Goal: Task Accomplishment & Management: Use online tool/utility

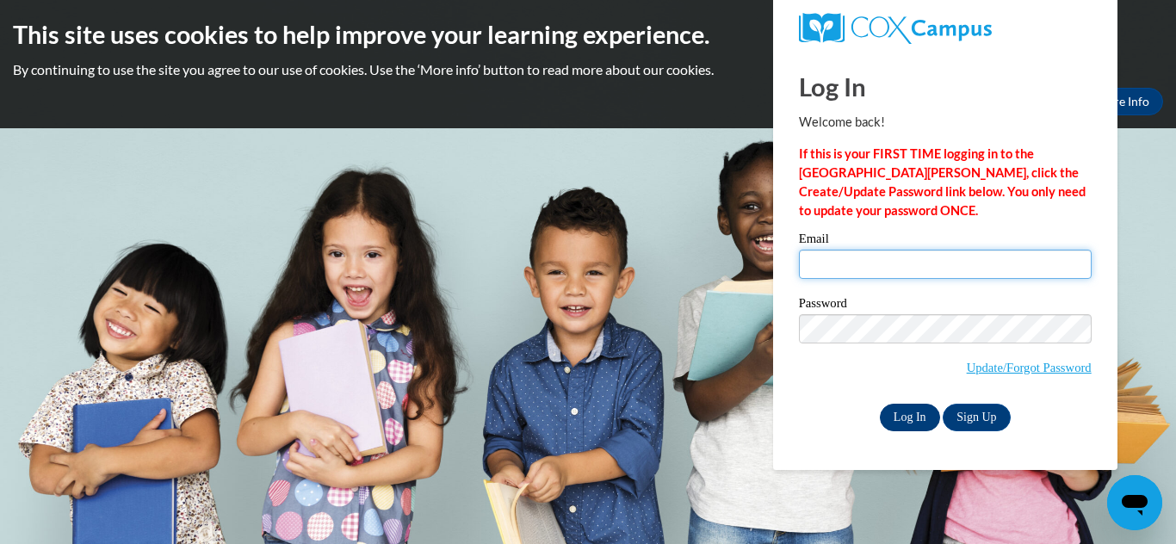
type input "jessica.barbera@k12.hi.us"
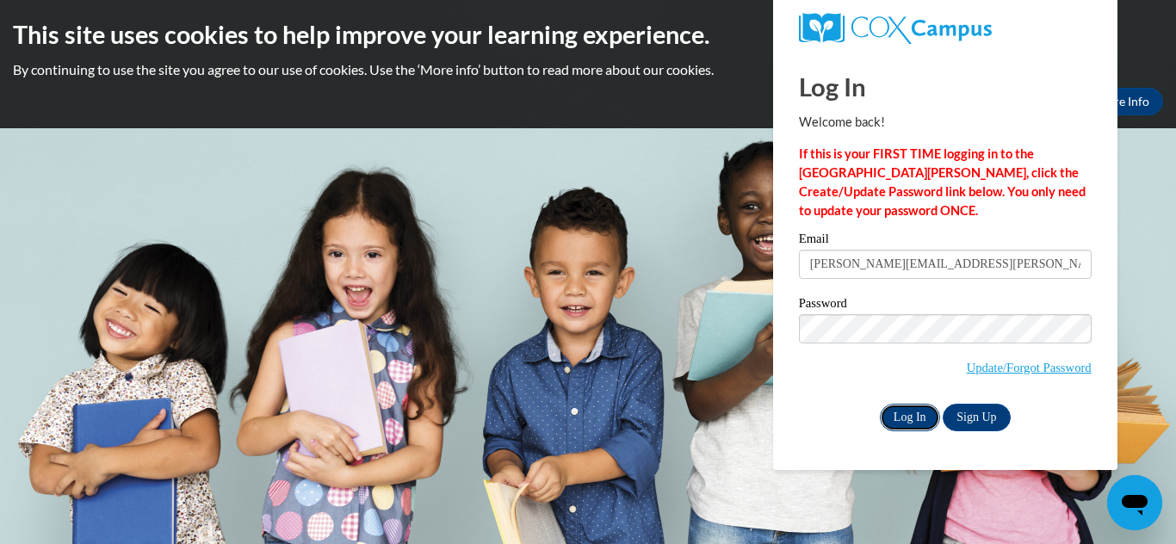
click at [927, 413] on input "Log In" at bounding box center [910, 418] width 60 height 28
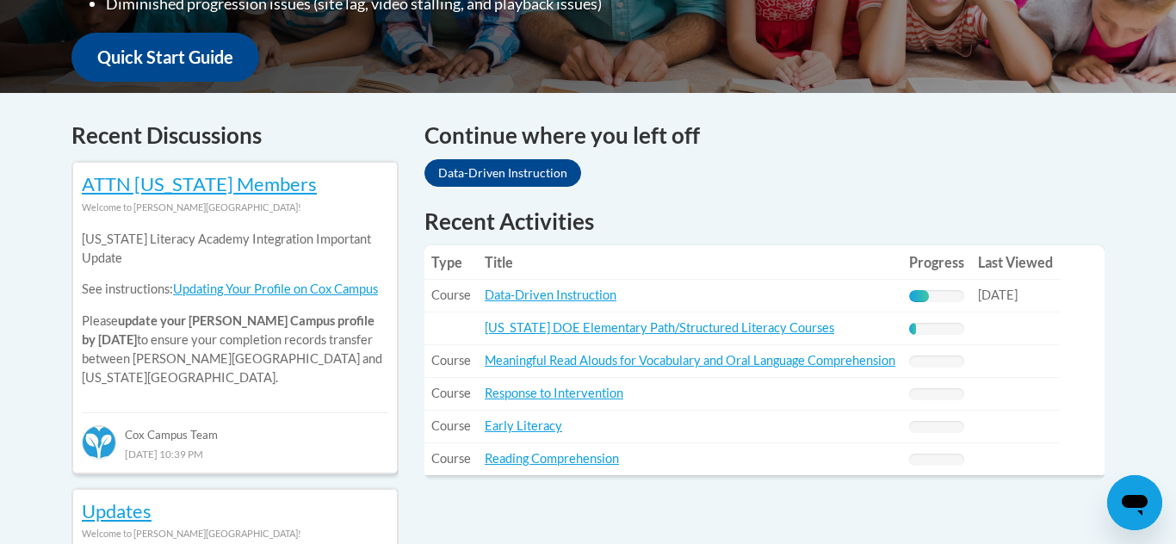
scroll to position [660, 0]
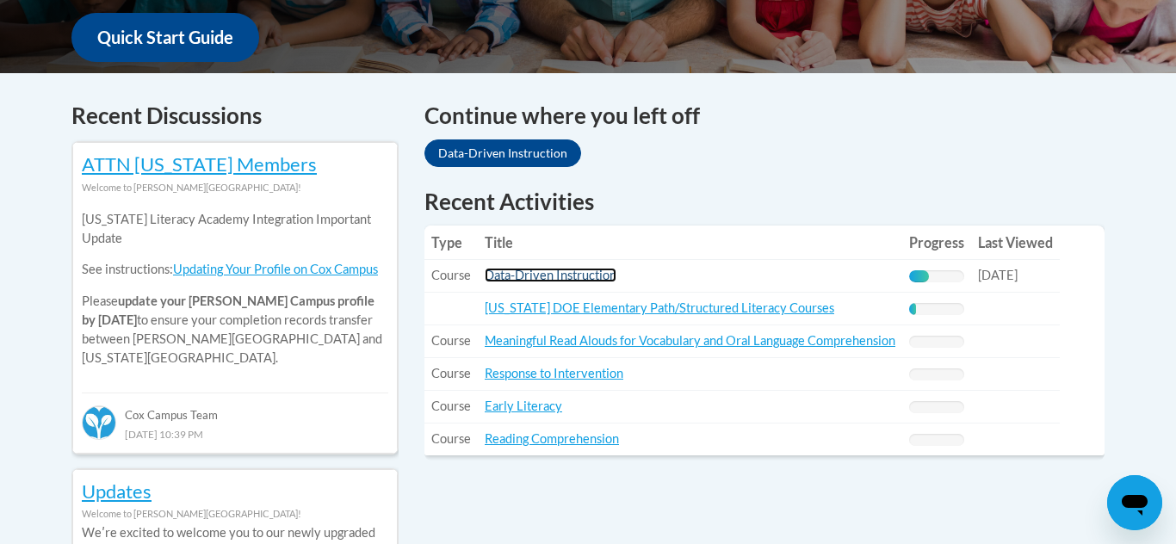
click at [555, 278] on link "Data-Driven Instruction" at bounding box center [551, 275] width 132 height 15
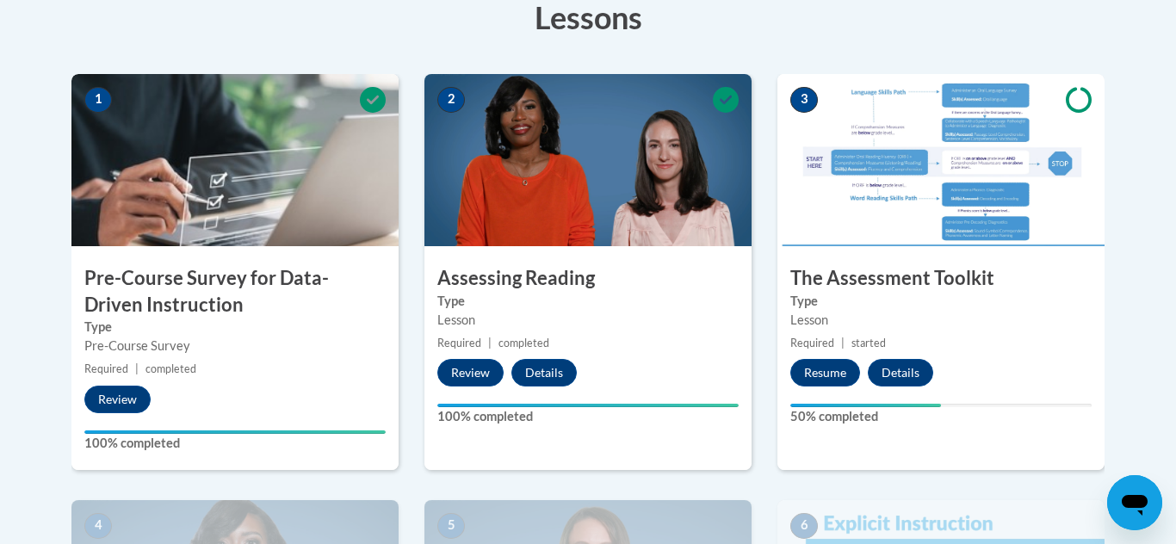
scroll to position [572, 0]
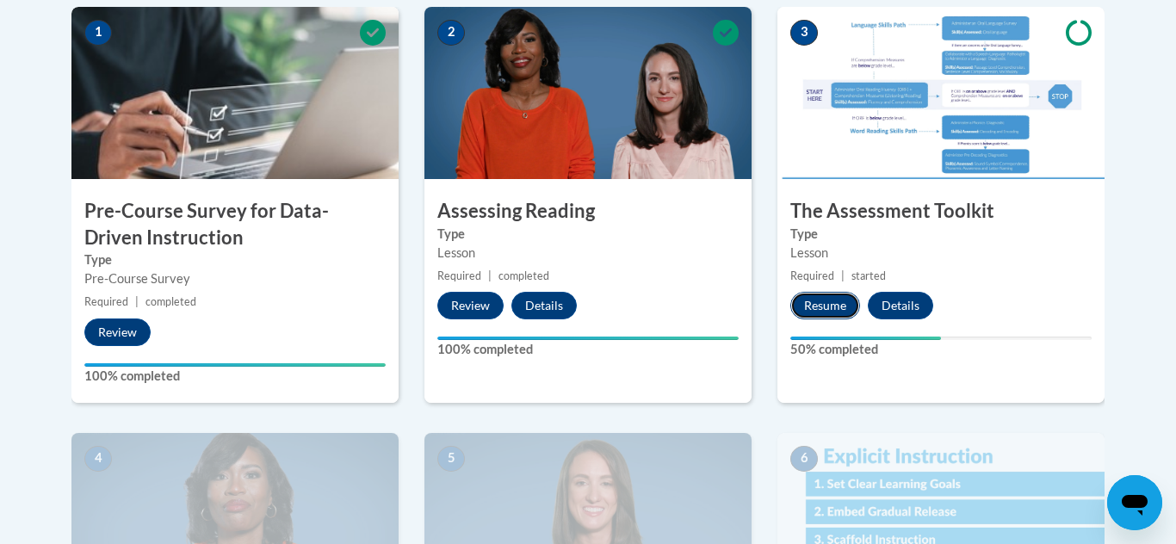
click at [830, 305] on button "Resume" at bounding box center [826, 306] width 70 height 28
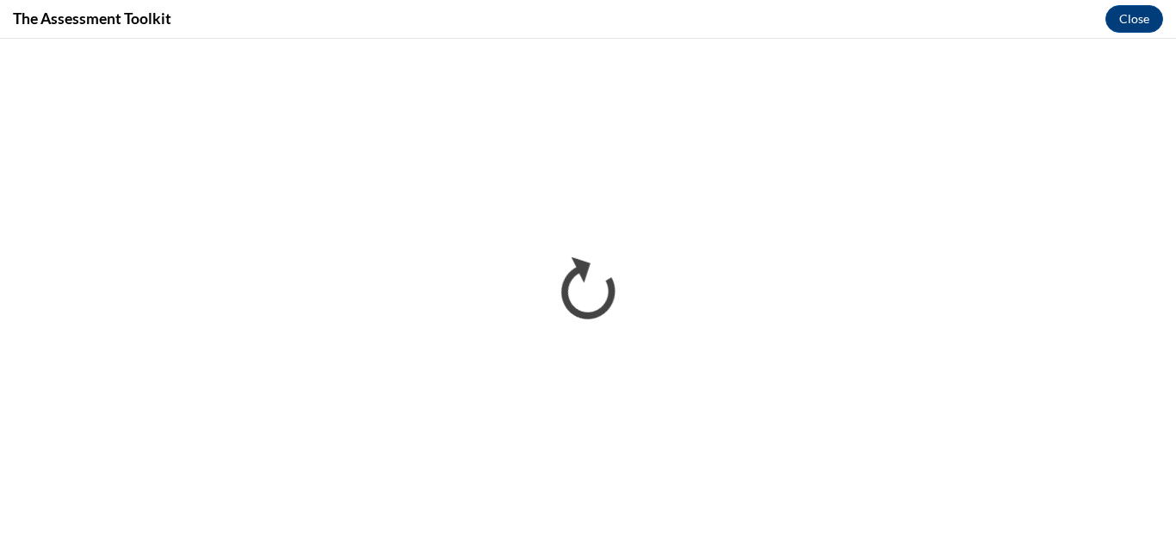
scroll to position [0, 0]
